Goal: Use online tool/utility: Utilize a website feature to perform a specific function

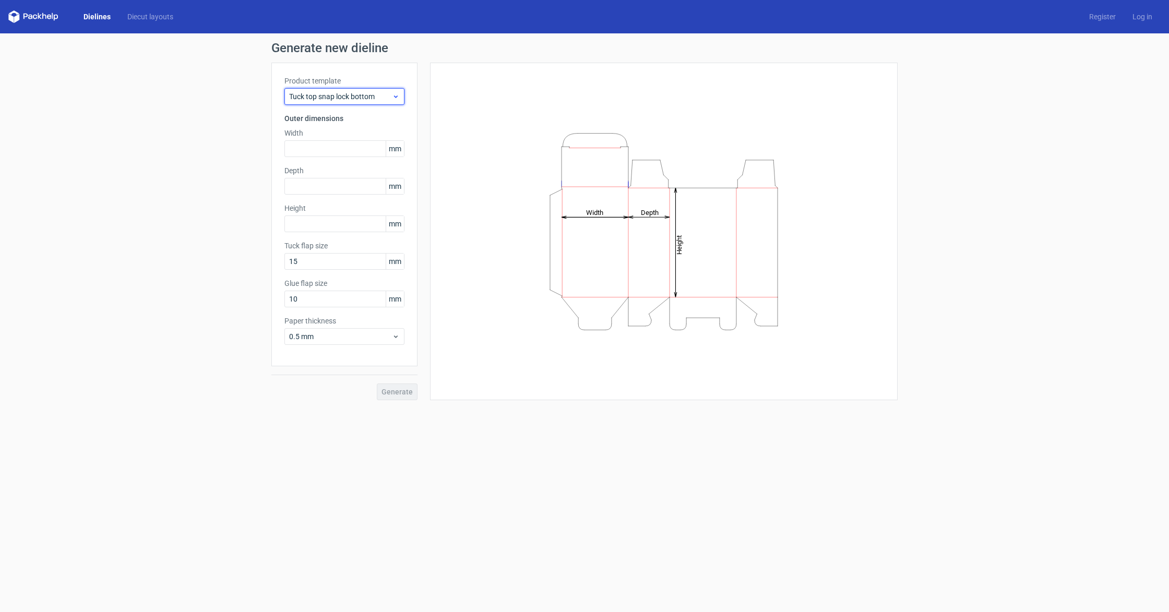
click at [389, 99] on span "Tuck top snap lock bottom" at bounding box center [340, 96] width 103 height 10
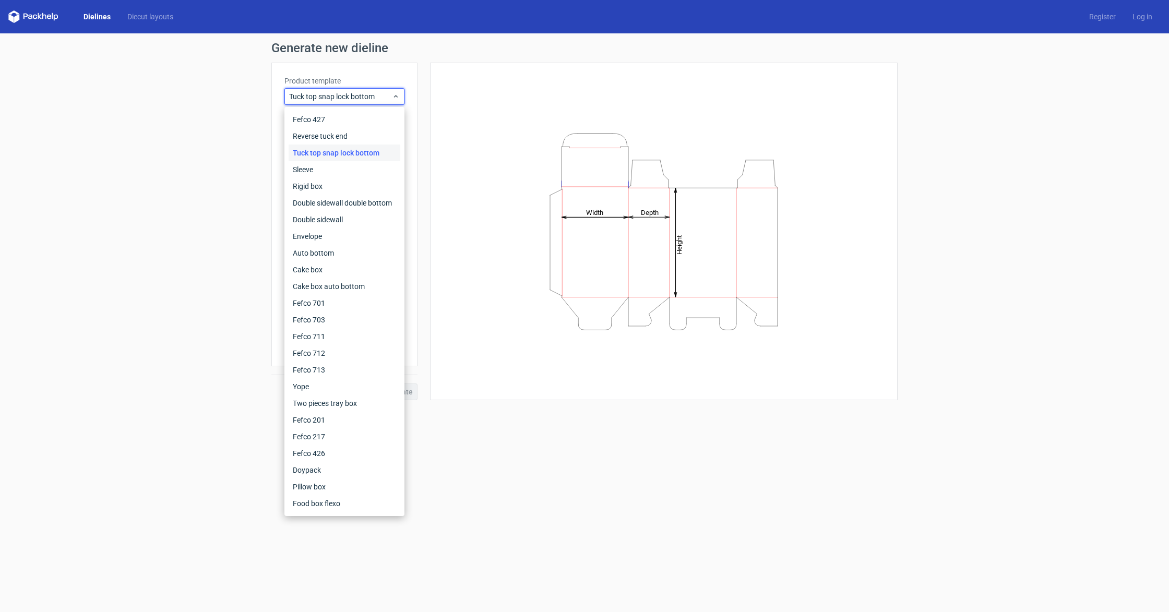
click at [470, 236] on div "Height Depth Width" at bounding box center [664, 232] width 442 height 312
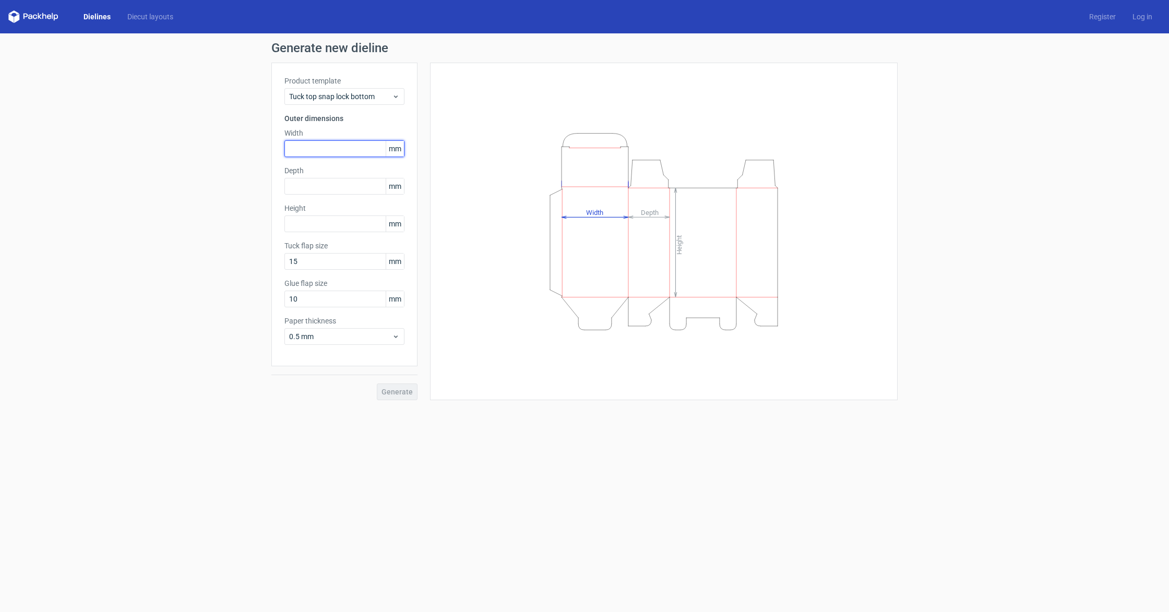
click at [357, 149] on input "text" at bounding box center [344, 148] width 120 height 17
type input "4"
type input "42"
type input "192"
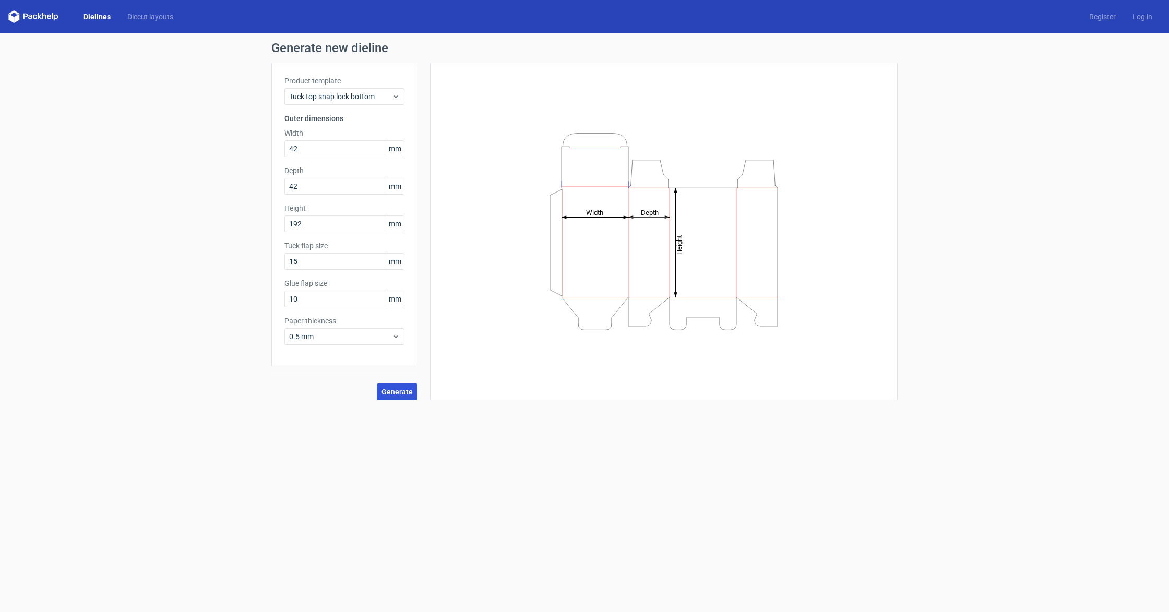
click at [402, 394] on span "Generate" at bounding box center [397, 391] width 31 height 7
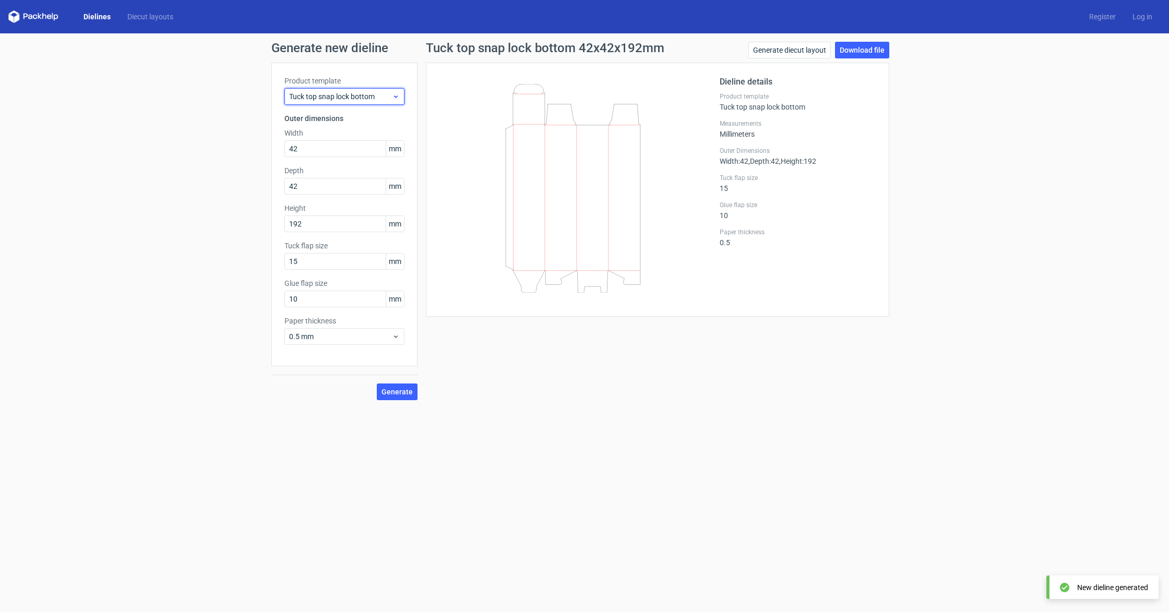
click at [394, 100] on icon at bounding box center [396, 96] width 8 height 8
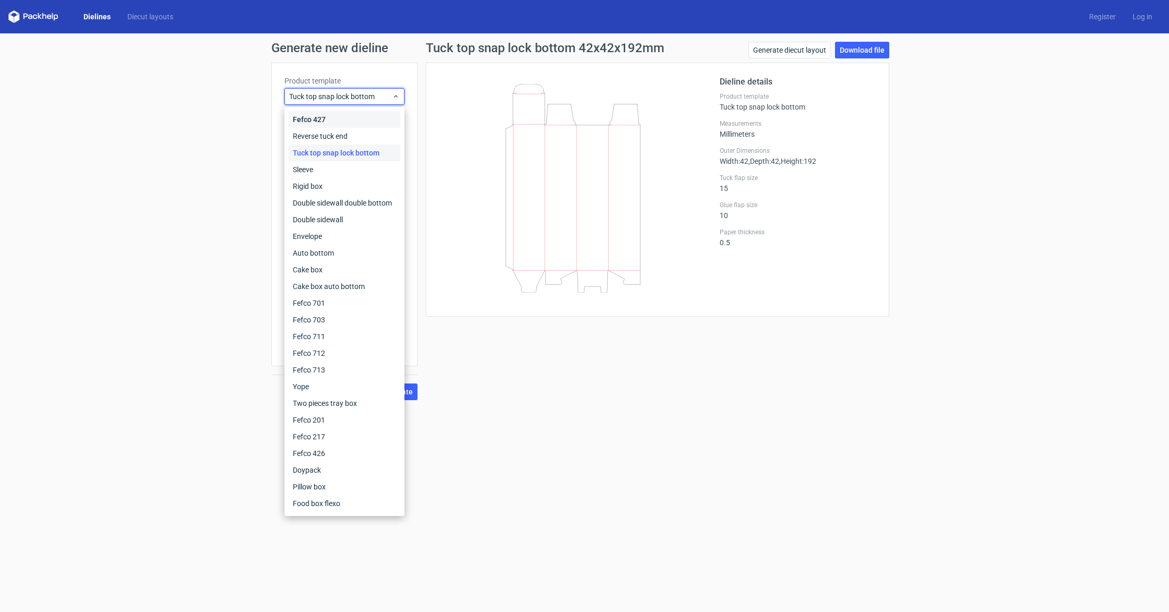
click at [329, 118] on div "Fefco 427" at bounding box center [345, 119] width 112 height 17
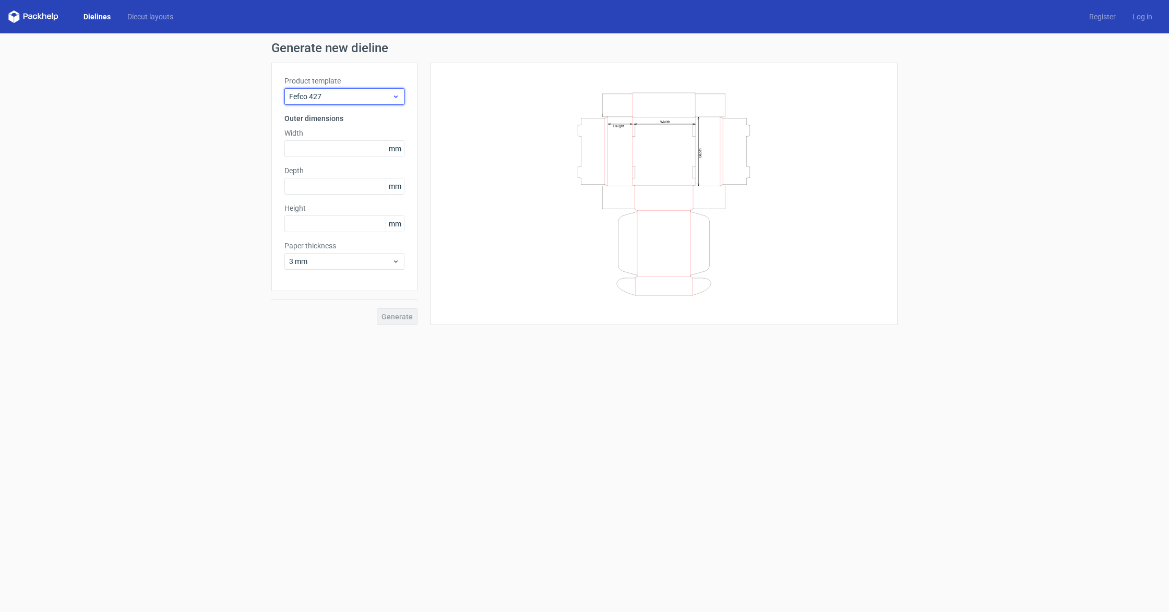
click at [328, 95] on span "Fefco 427" at bounding box center [340, 96] width 103 height 10
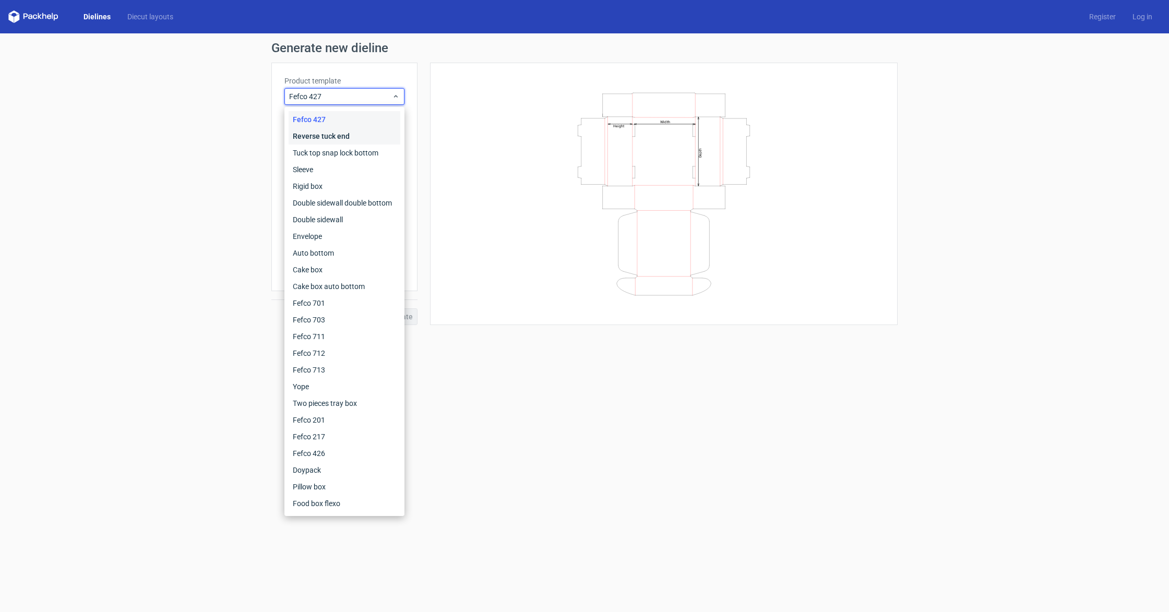
click at [317, 134] on div "Reverse tuck end" at bounding box center [345, 136] width 112 height 17
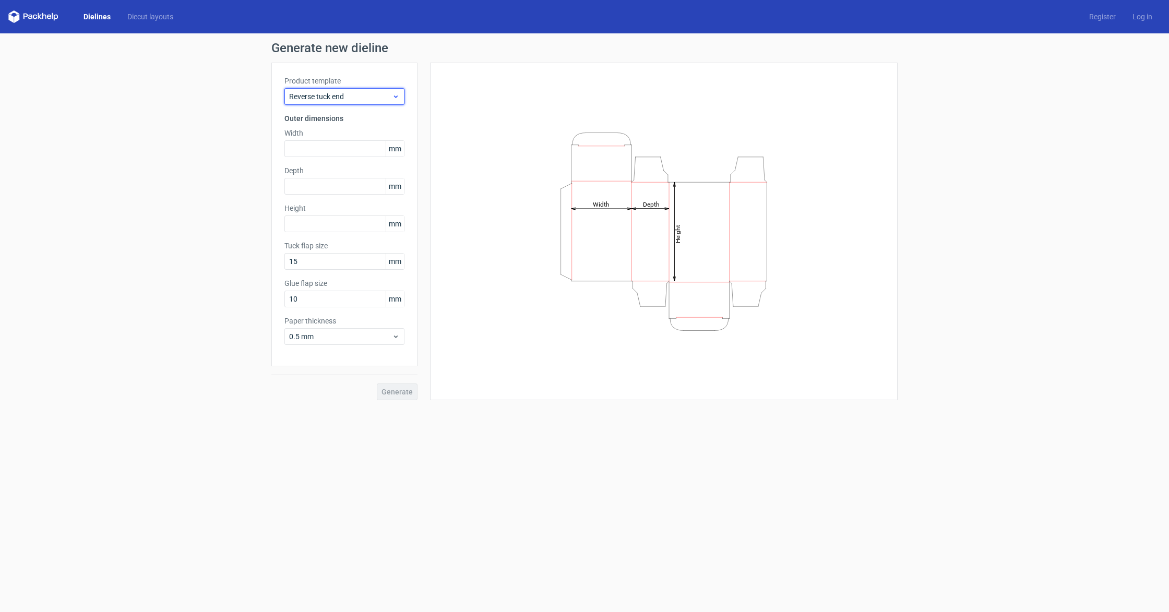
click at [325, 100] on span "Reverse tuck end" at bounding box center [340, 96] width 103 height 10
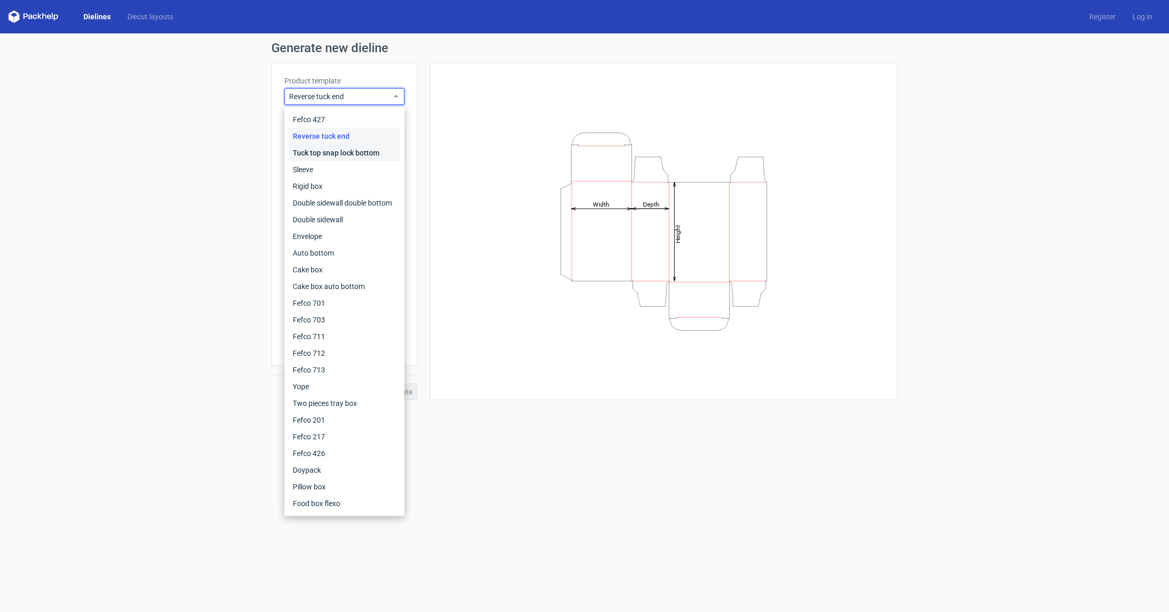
click at [313, 153] on div "Tuck top snap lock bottom" at bounding box center [345, 153] width 112 height 17
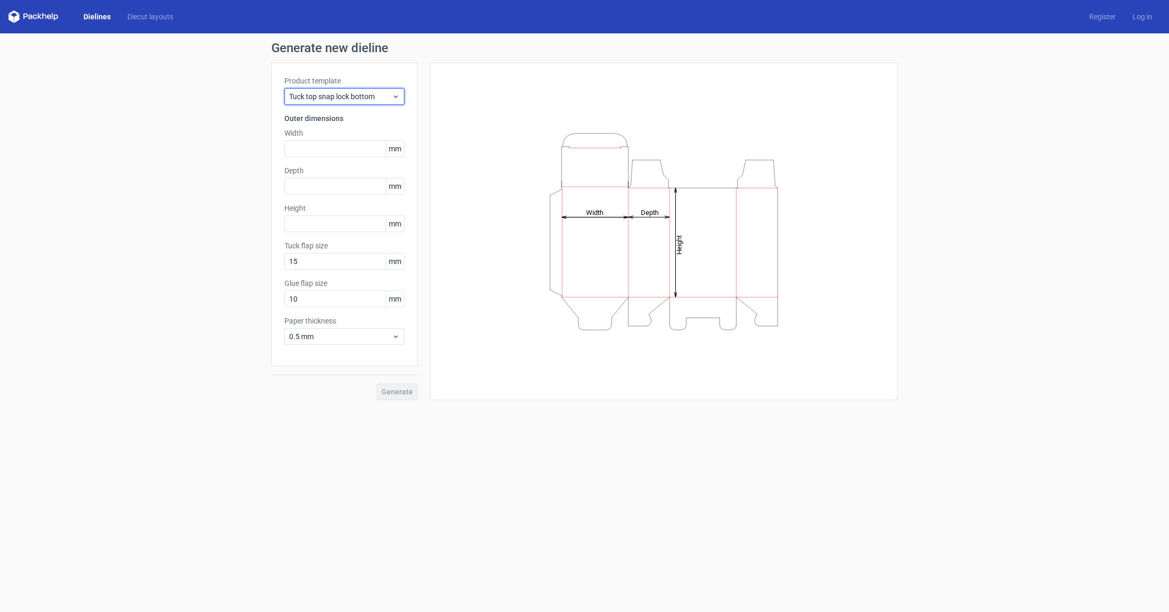
click at [331, 97] on span "Tuck top snap lock bottom" at bounding box center [340, 96] width 103 height 10
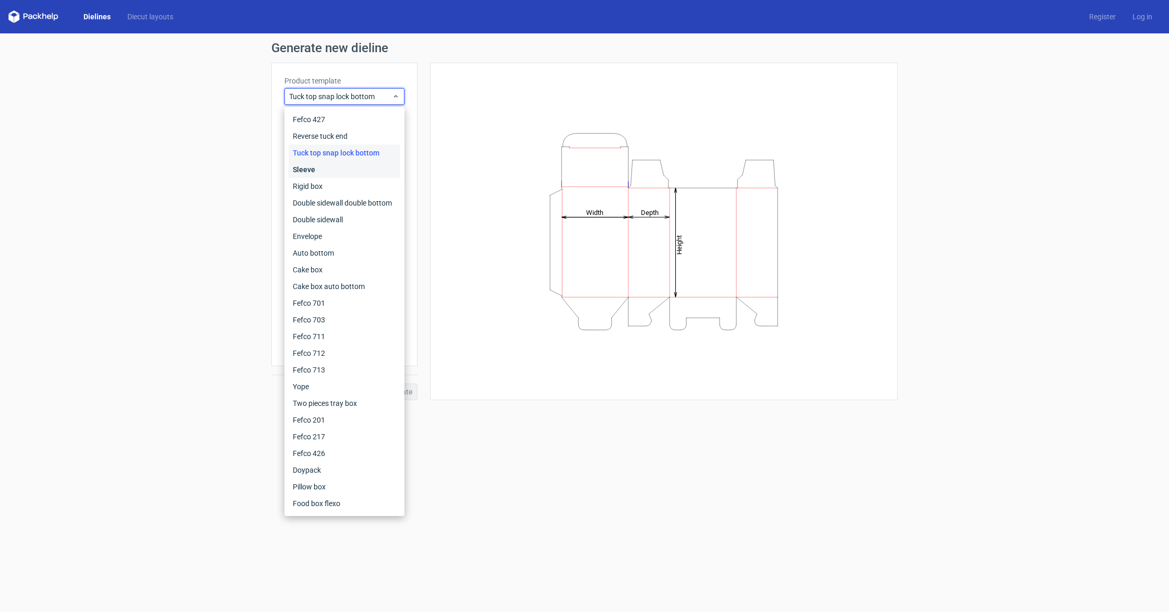
click at [333, 172] on div "Sleeve" at bounding box center [345, 169] width 112 height 17
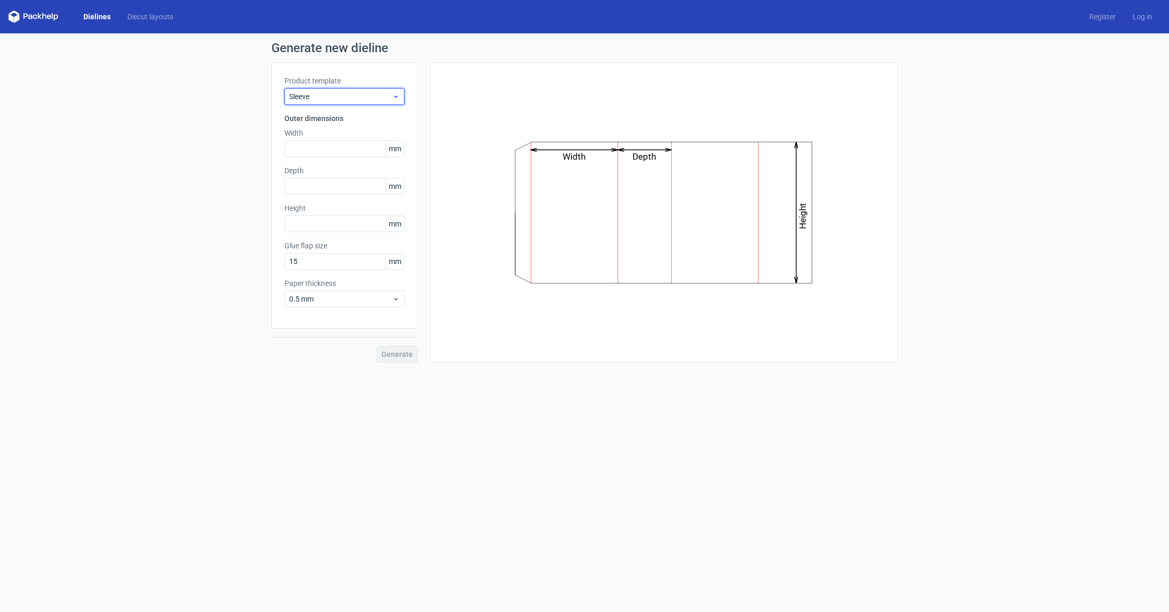
click at [346, 97] on span "Sleeve" at bounding box center [340, 96] width 103 height 10
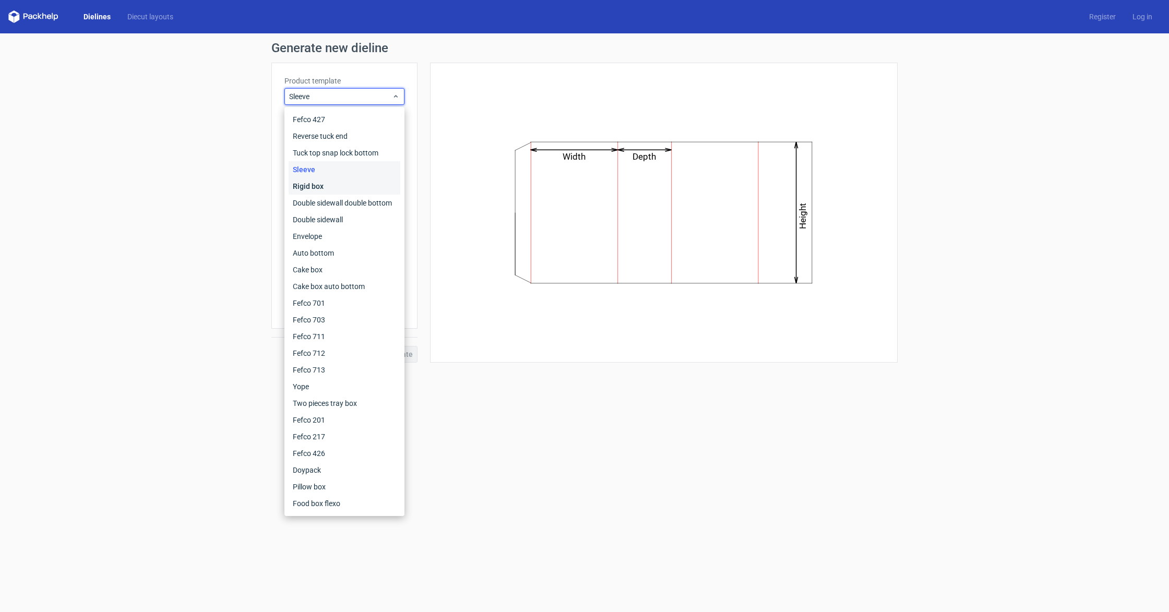
click at [338, 181] on div "Rigid box" at bounding box center [345, 186] width 112 height 17
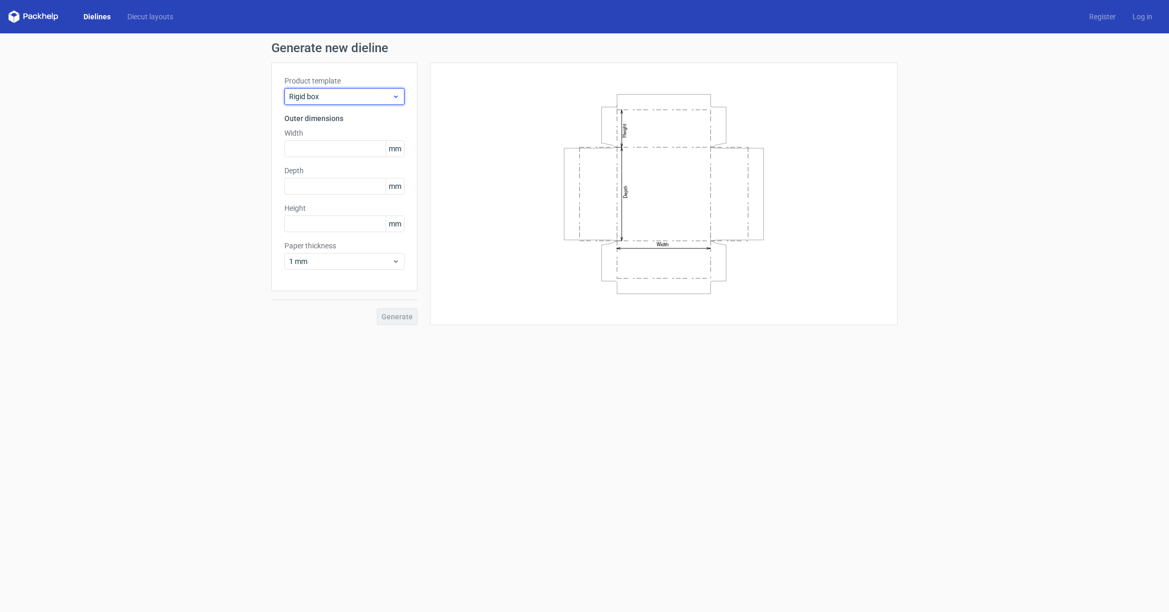
drag, startPoint x: 355, startPoint y: 92, endPoint x: 355, endPoint y: 104, distance: 12.0
click at [355, 92] on span "Rigid box" at bounding box center [340, 96] width 103 height 10
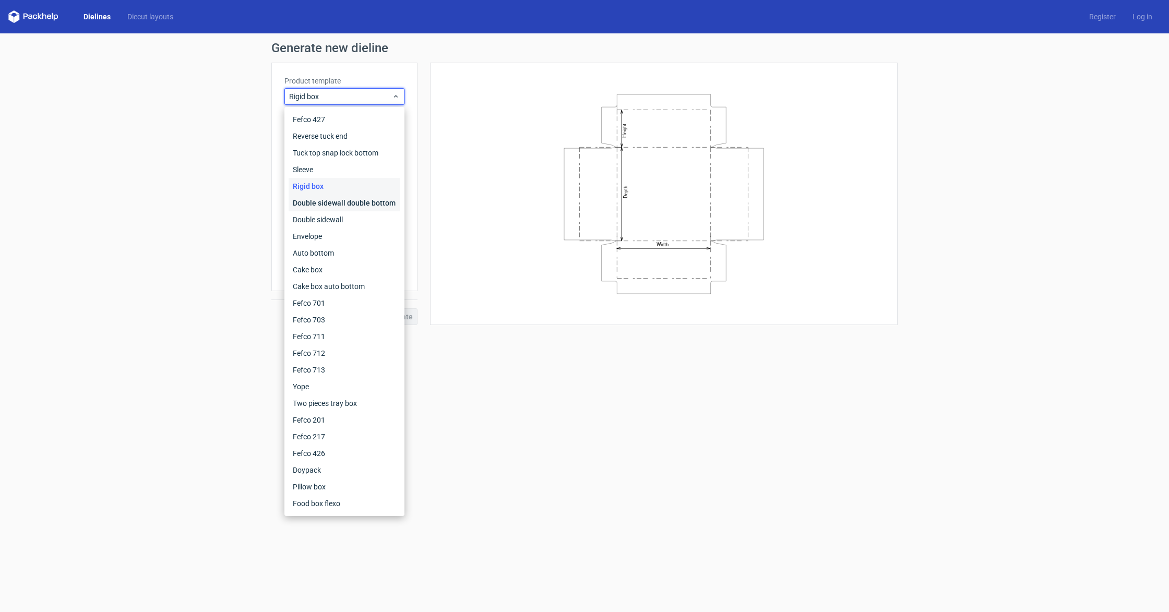
click at [361, 205] on div "Double sidewall double bottom" at bounding box center [345, 203] width 112 height 17
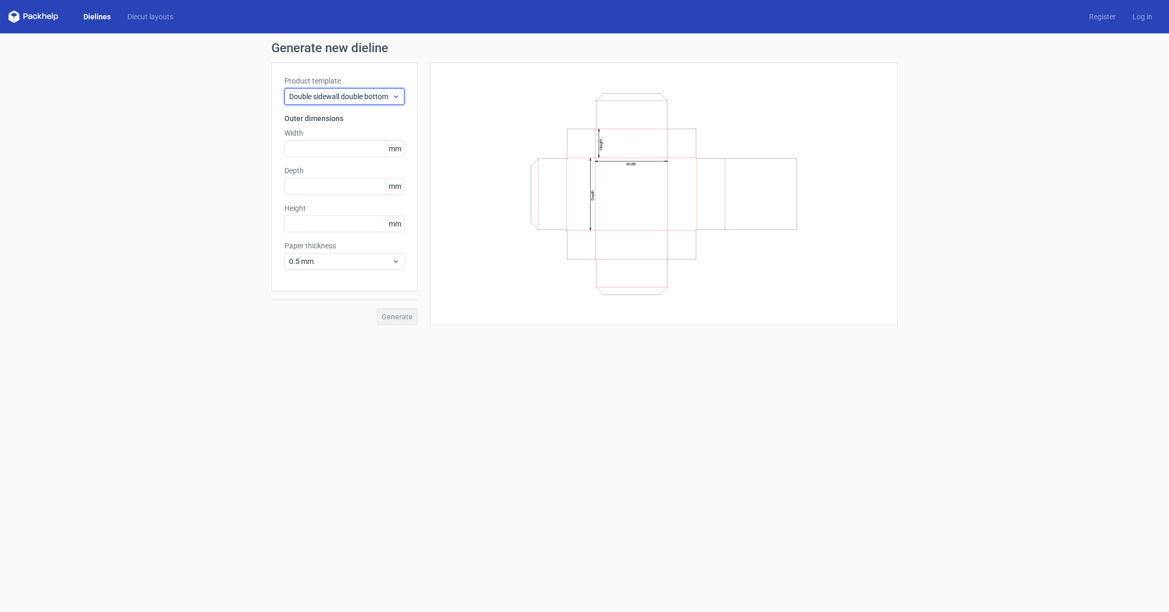
click at [354, 103] on div "Double sidewall double bottom" at bounding box center [344, 96] width 120 height 17
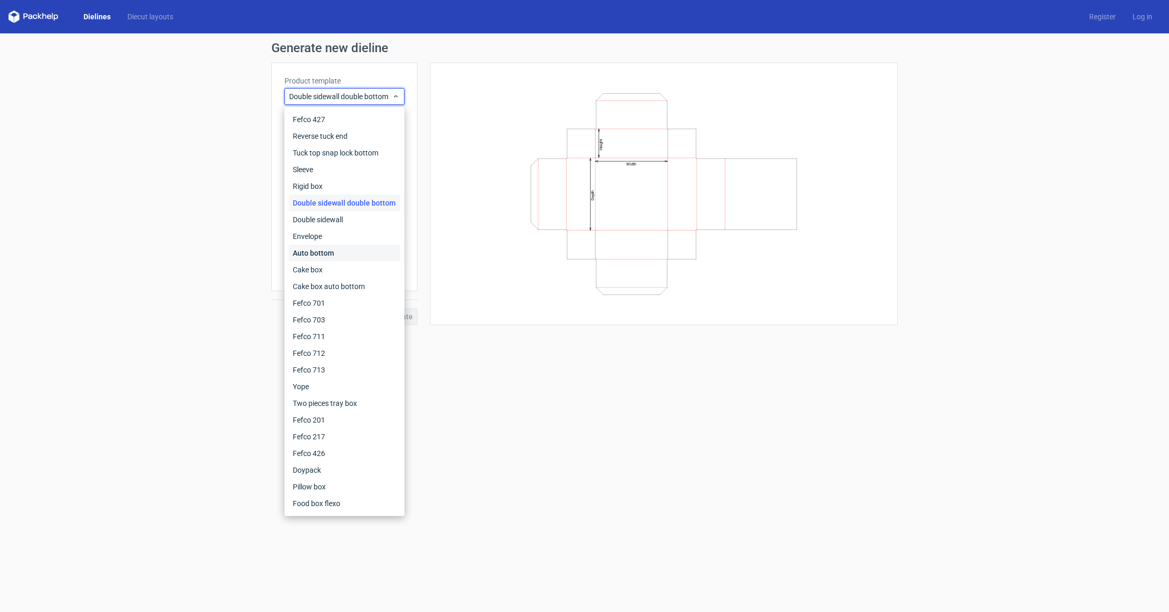
click at [318, 251] on div "Auto bottom" at bounding box center [345, 253] width 112 height 17
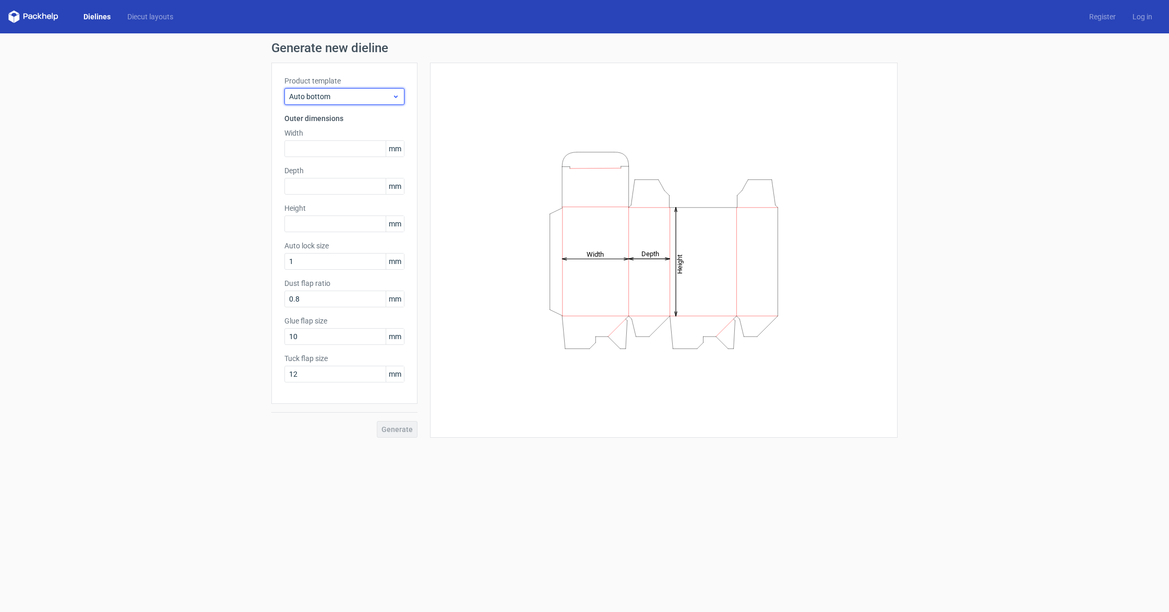
click at [323, 103] on div "Auto bottom" at bounding box center [344, 96] width 120 height 17
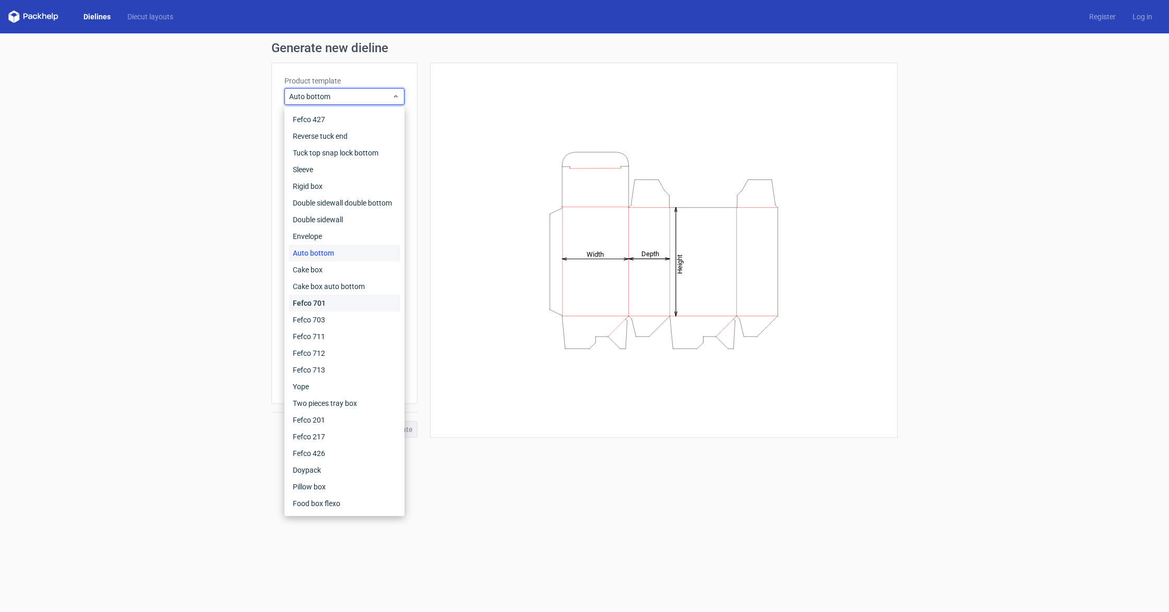
click at [331, 300] on div "Fefco 701" at bounding box center [345, 303] width 112 height 17
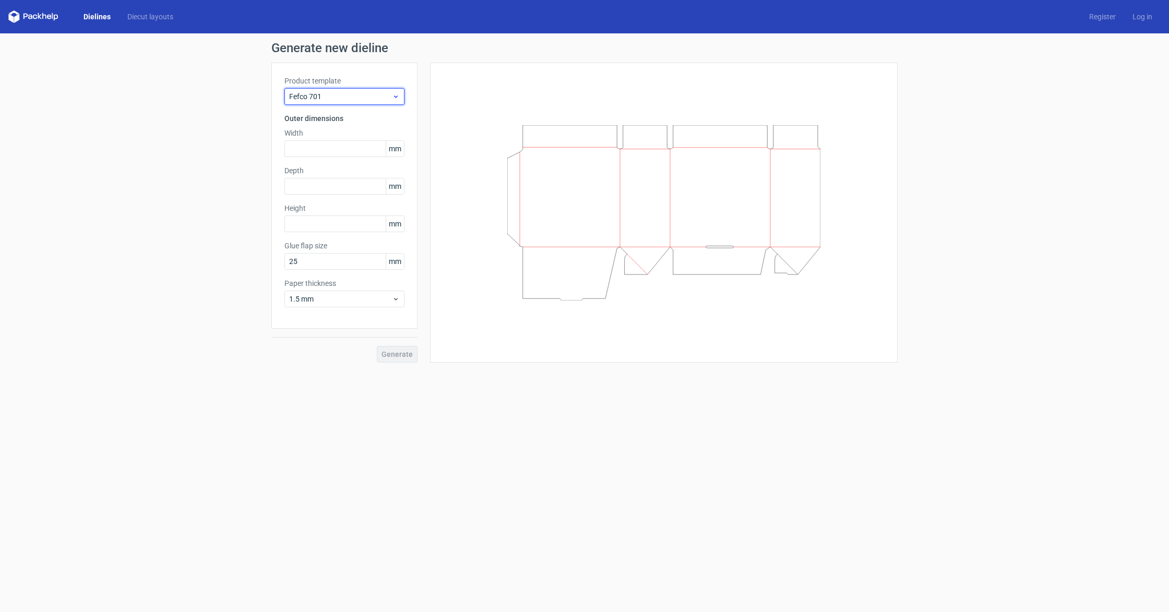
click at [372, 92] on span "Fefco 701" at bounding box center [340, 96] width 103 height 10
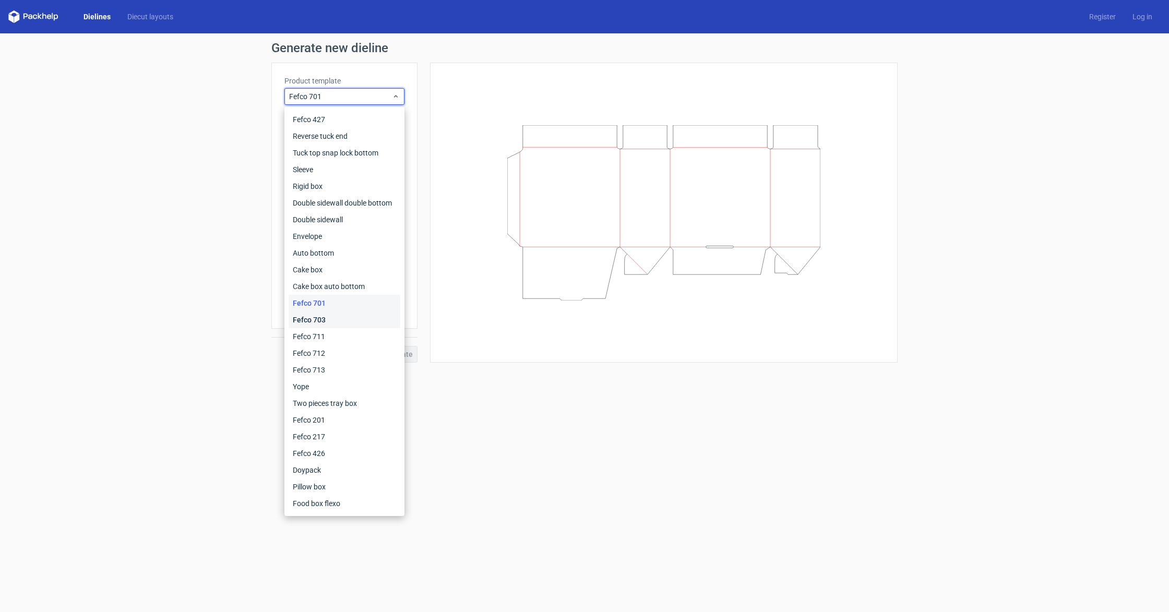
click at [334, 320] on div "Fefco 703" at bounding box center [345, 320] width 112 height 17
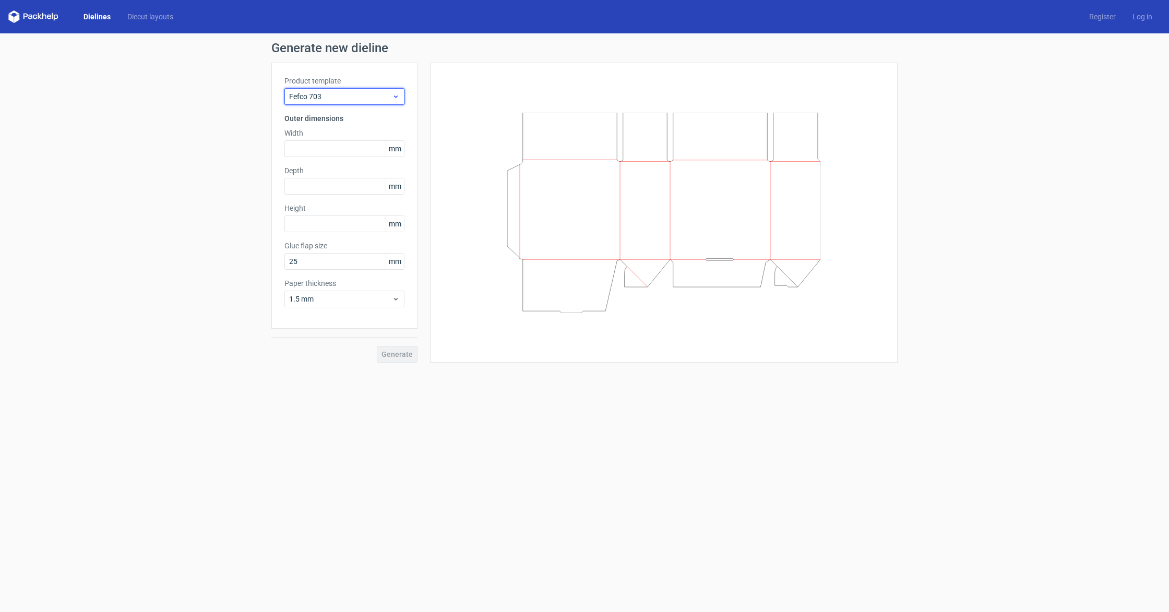
click at [332, 100] on span "Fefco 703" at bounding box center [340, 96] width 103 height 10
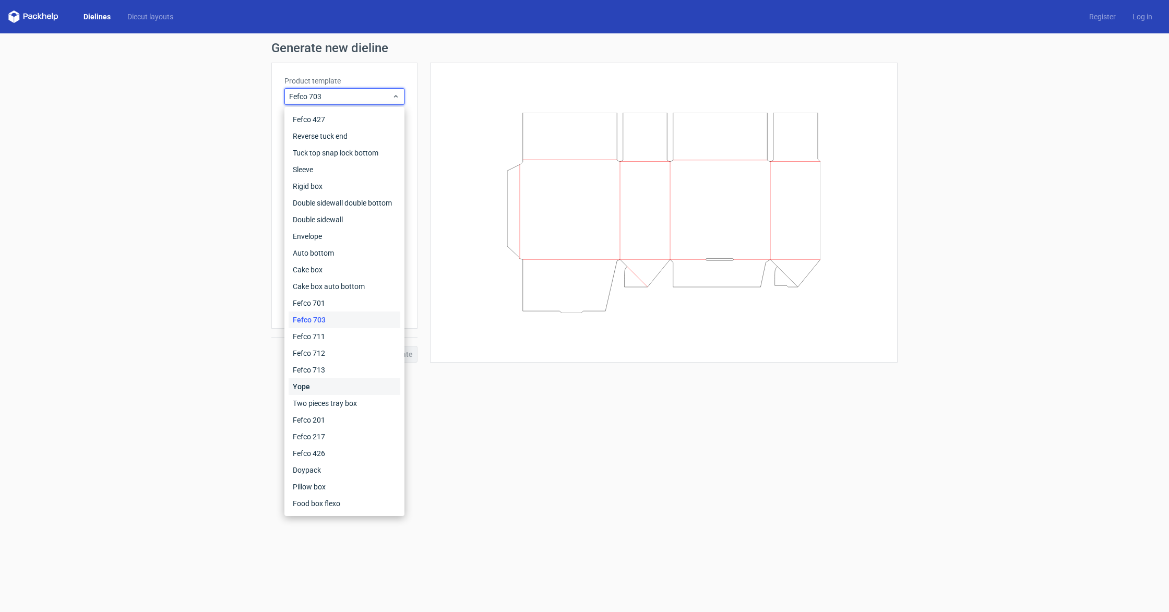
click at [322, 392] on div "Yope" at bounding box center [345, 386] width 112 height 17
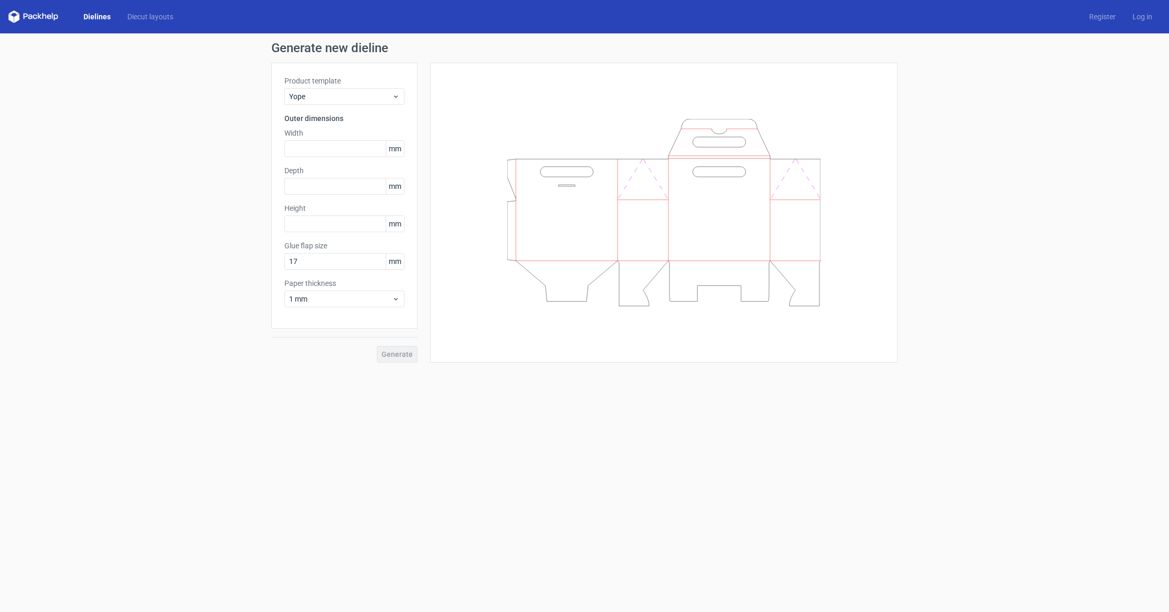
click at [346, 105] on div "Product template Yope Outer dimensions Width mm Depth mm Height mm Glue flap si…" at bounding box center [344, 196] width 146 height 266
click at [345, 100] on span "Yope" at bounding box center [340, 96] width 103 height 10
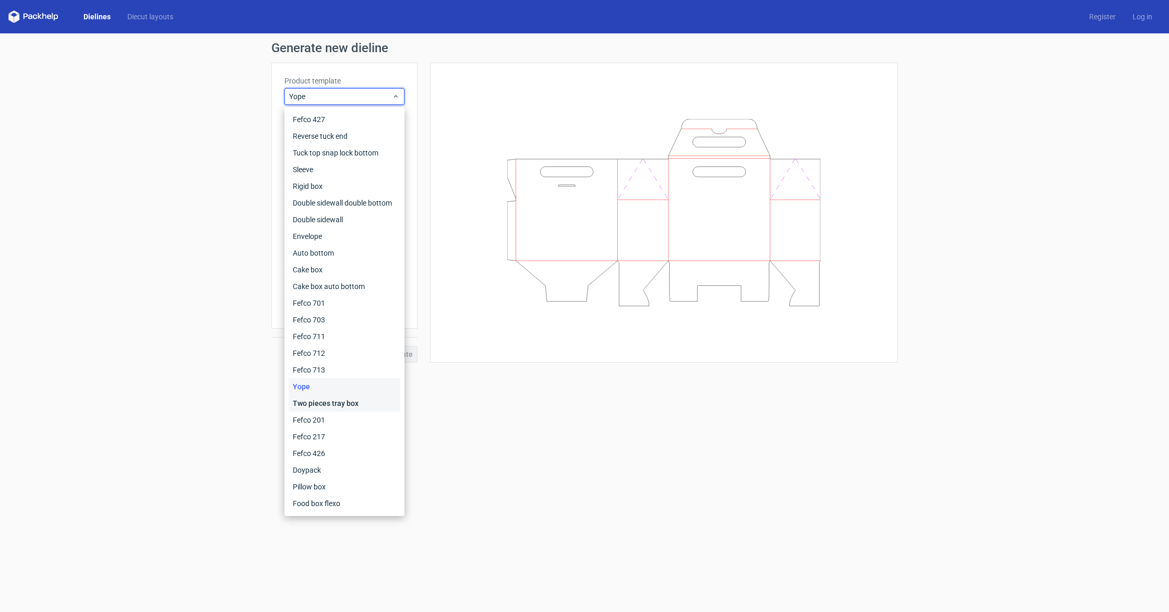
click at [339, 399] on div "Two pieces tray box" at bounding box center [345, 403] width 112 height 17
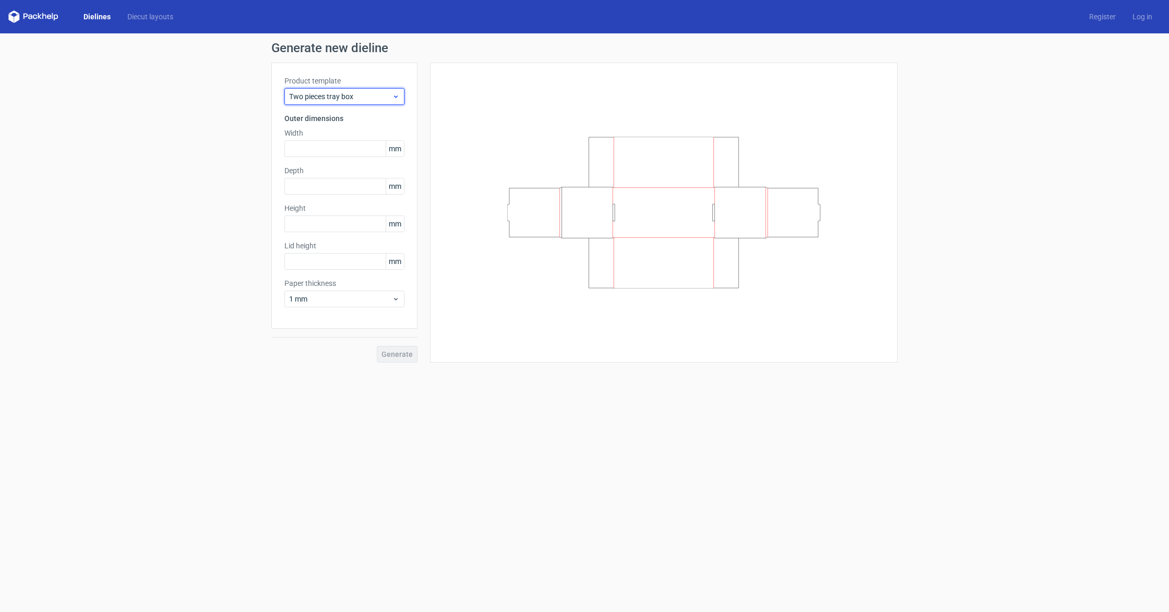
click at [312, 97] on span "Two pieces tray box" at bounding box center [340, 96] width 103 height 10
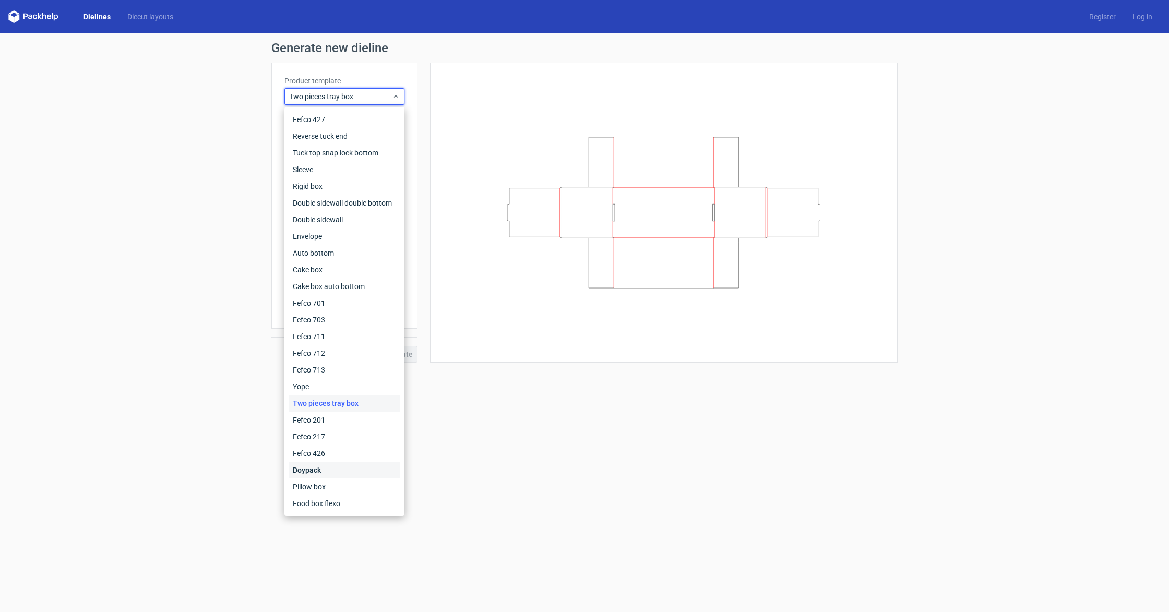
click at [334, 469] on div "Doypack" at bounding box center [345, 470] width 112 height 17
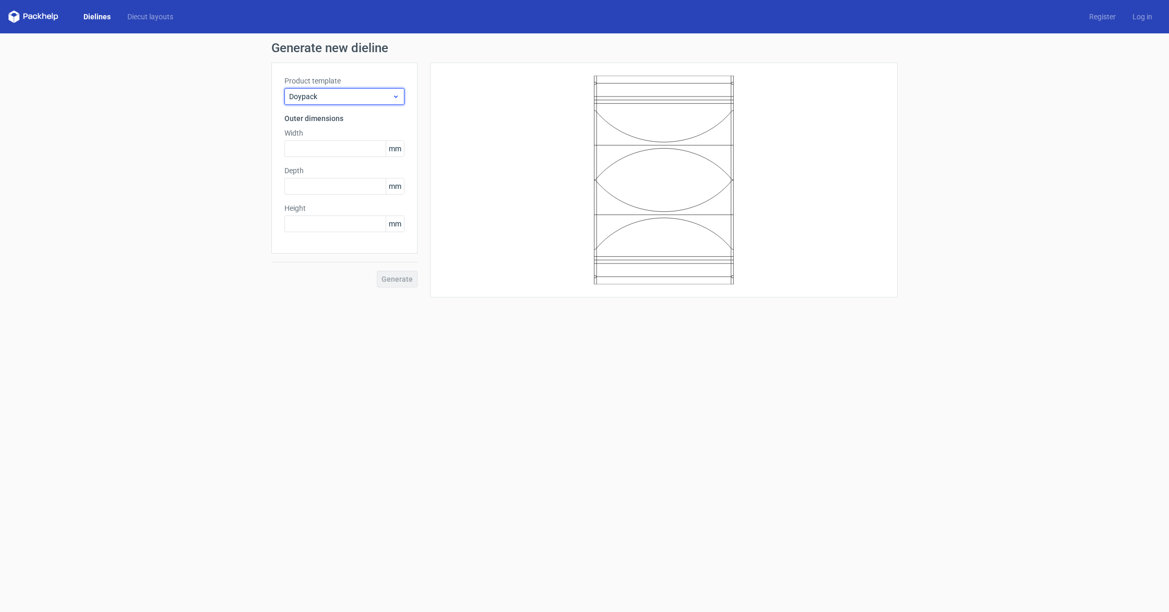
drag, startPoint x: 358, startPoint y: 97, endPoint x: 358, endPoint y: 103, distance: 6.3
click at [358, 98] on span "Doypack" at bounding box center [340, 96] width 103 height 10
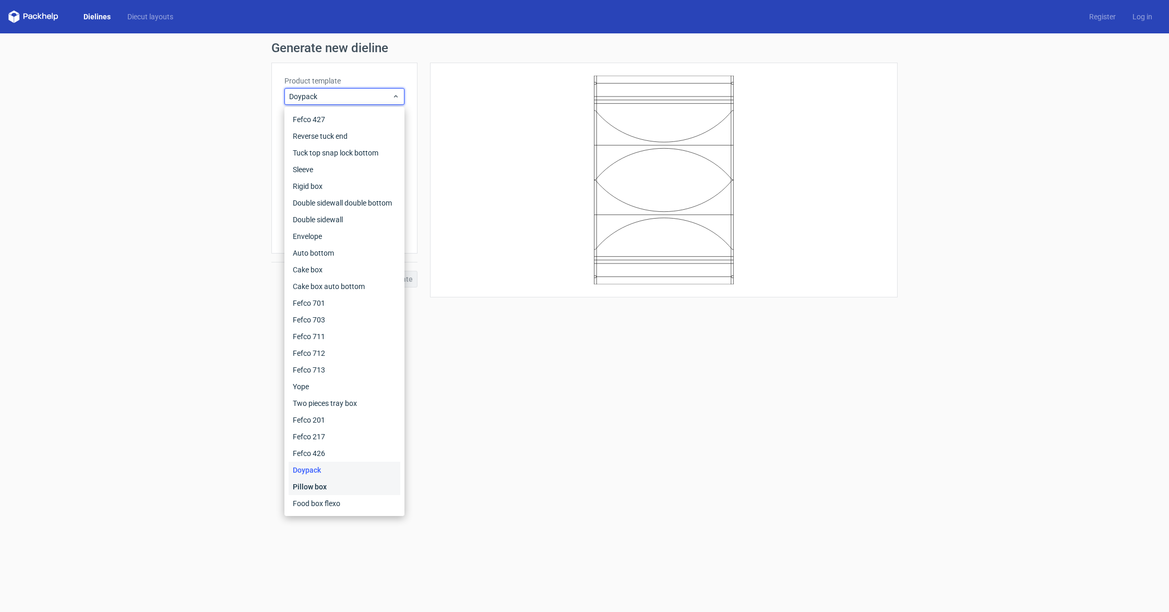
drag, startPoint x: 335, startPoint y: 490, endPoint x: 338, endPoint y: 470, distance: 20.7
click at [334, 490] on div "Pillow box" at bounding box center [345, 487] width 112 height 17
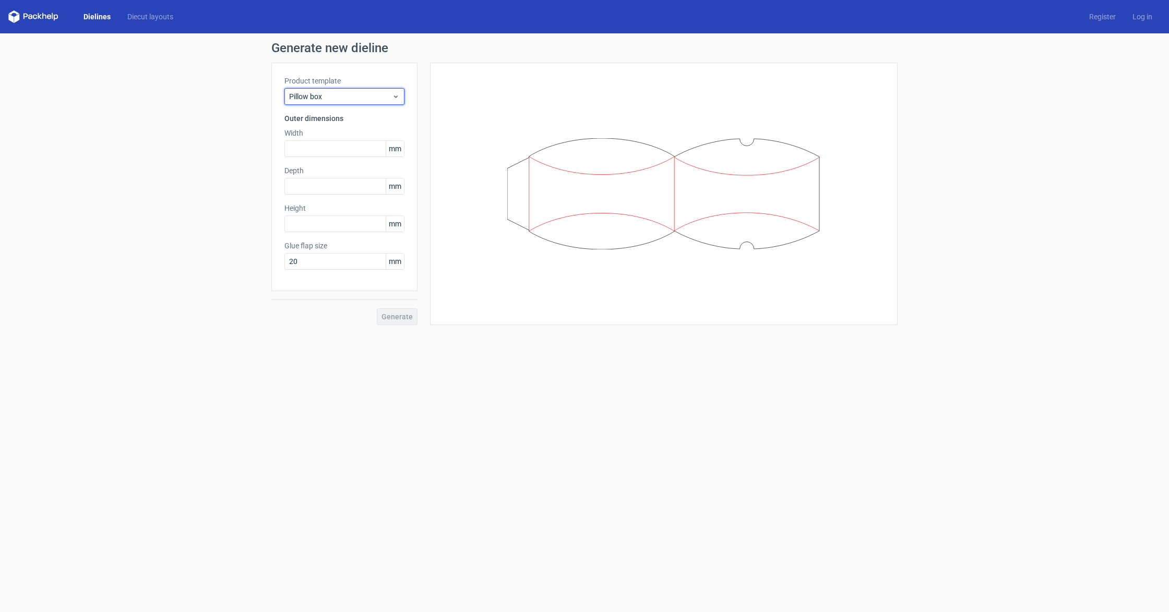
drag, startPoint x: 351, startPoint y: 100, endPoint x: 348, endPoint y: 105, distance: 6.1
click at [351, 100] on span "Pillow box" at bounding box center [340, 96] width 103 height 10
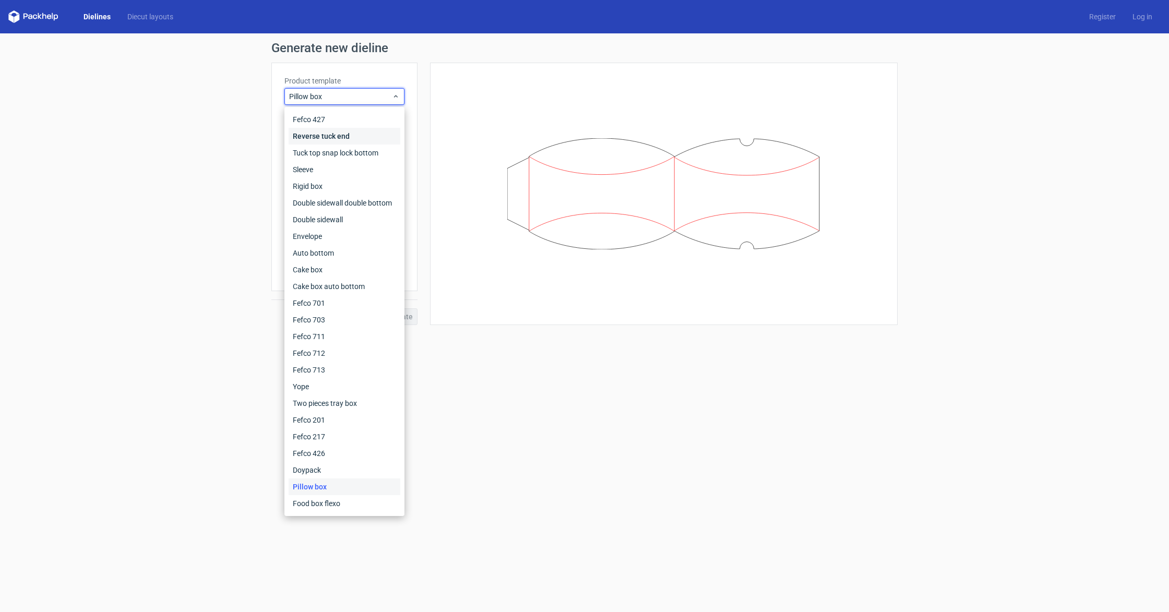
click at [316, 138] on div "Reverse tuck end" at bounding box center [345, 136] width 112 height 17
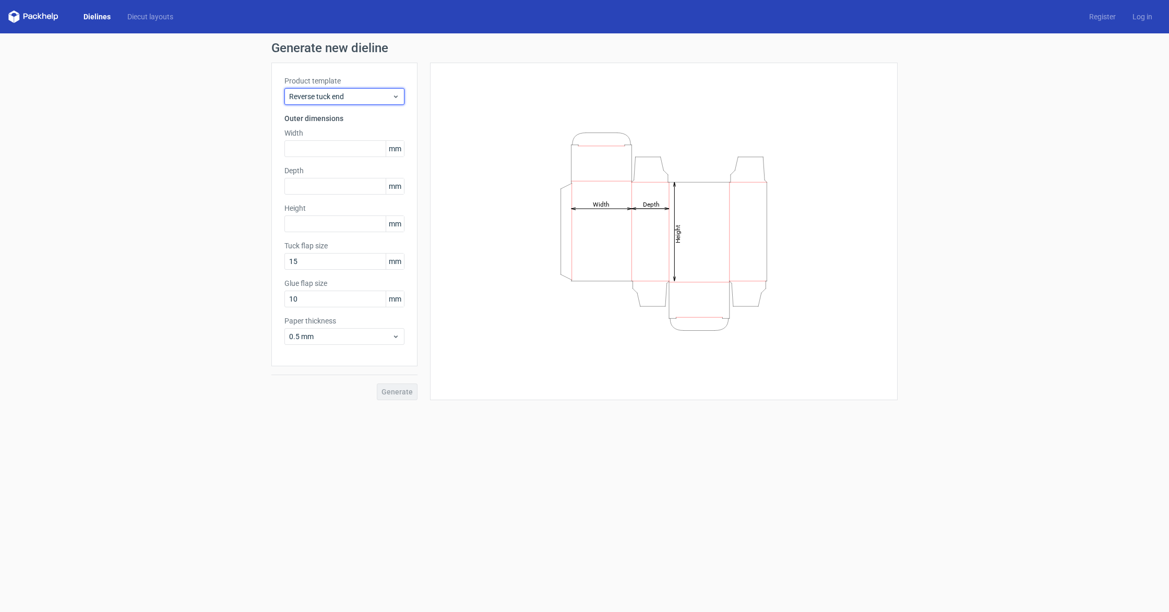
drag, startPoint x: 327, startPoint y: 92, endPoint x: 329, endPoint y: 106, distance: 14.2
click at [327, 93] on span "Reverse tuck end" at bounding box center [340, 96] width 103 height 10
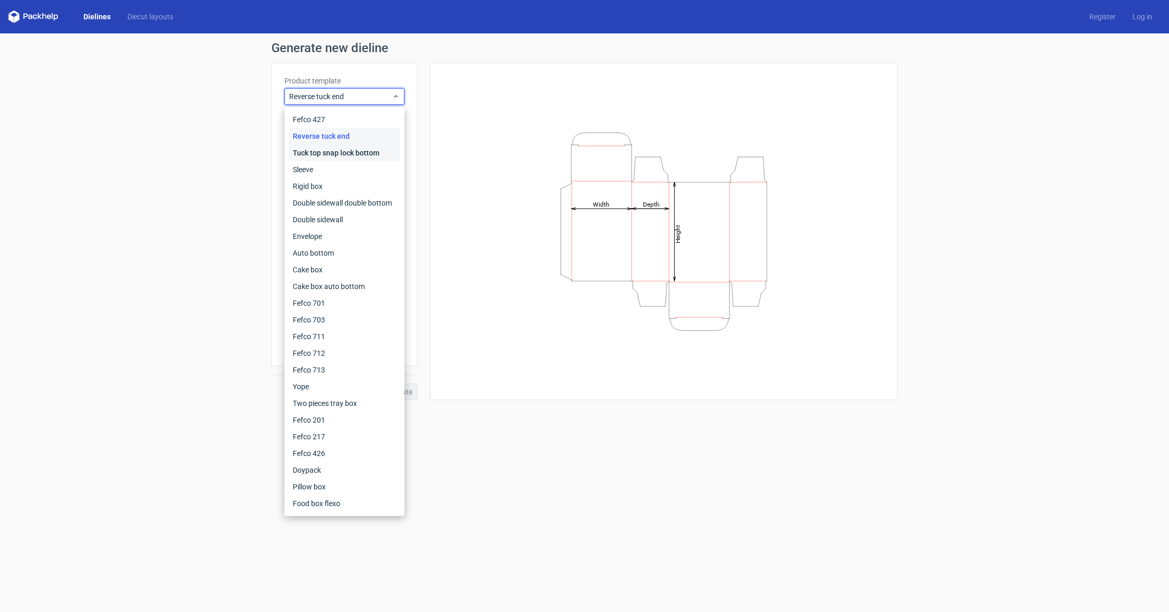
click at [332, 152] on div "Tuck top snap lock bottom" at bounding box center [345, 153] width 112 height 17
